Goal: Navigation & Orientation: Find specific page/section

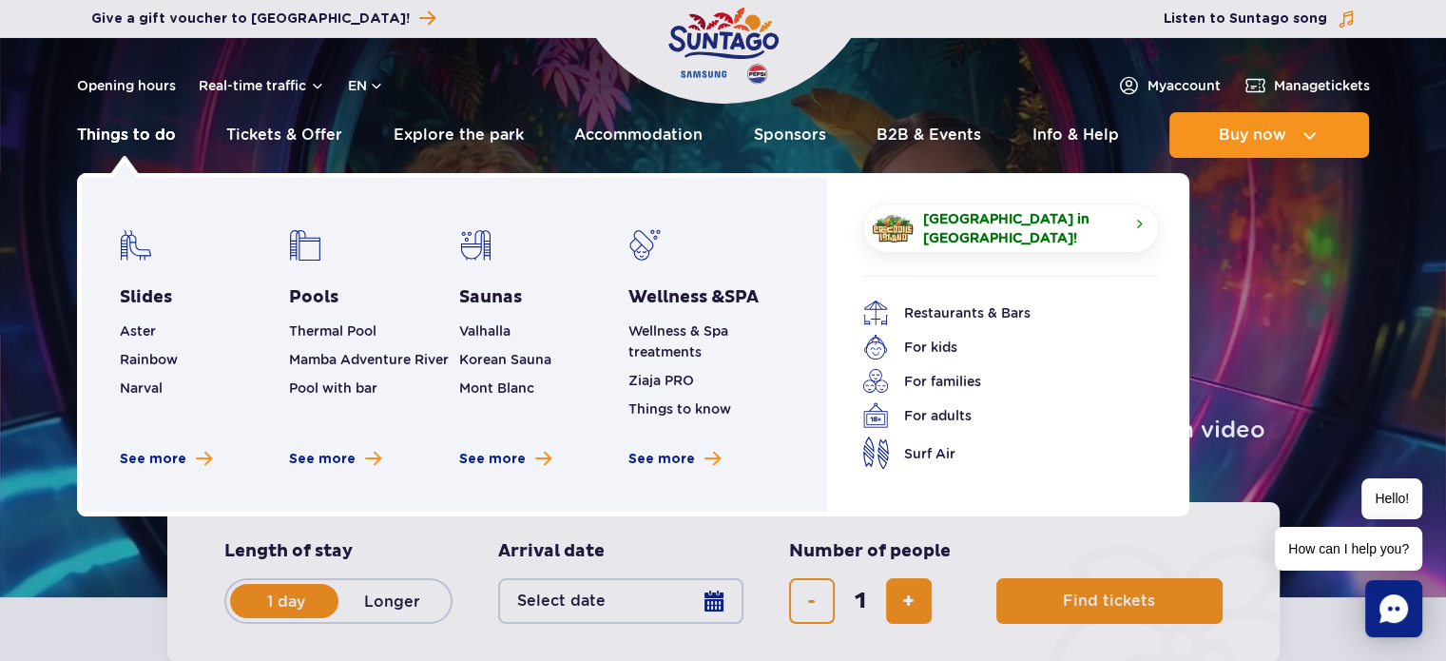
click at [137, 131] on link "Things to do" at bounding box center [126, 135] width 99 height 46
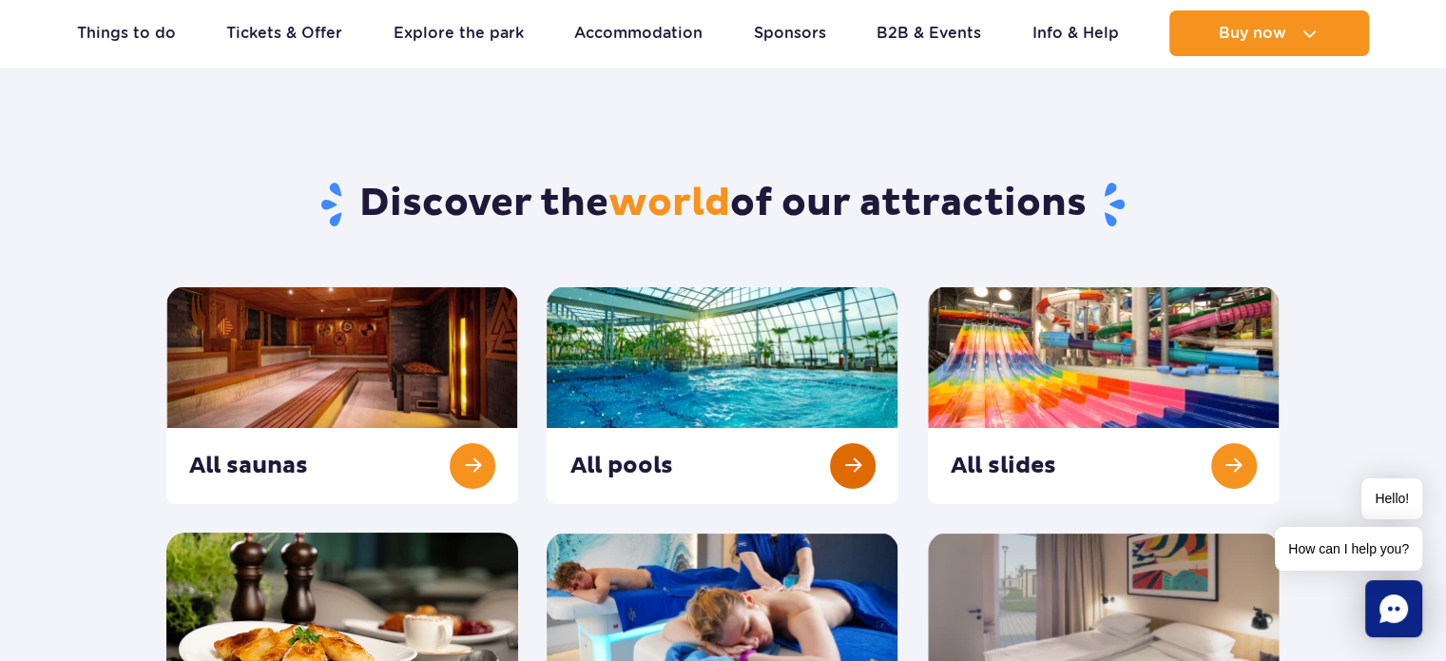
scroll to position [190, 0]
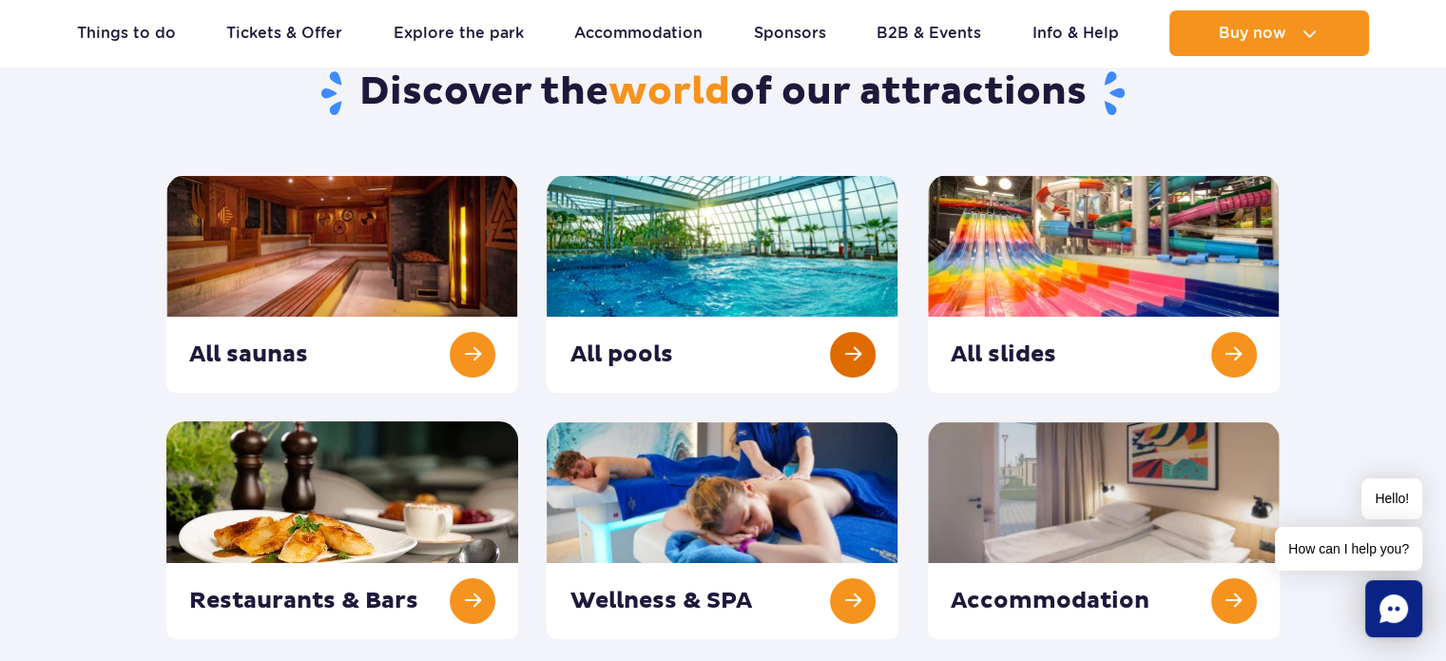
click at [631, 349] on link at bounding box center [723, 284] width 352 height 218
